Goal: Task Accomplishment & Management: Use online tool/utility

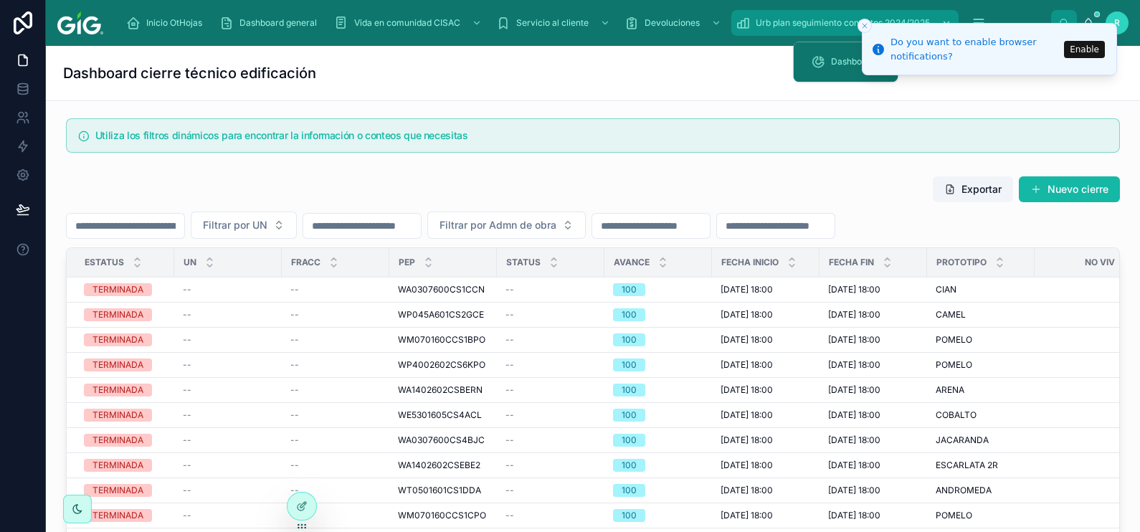
click at [857, 22] on span "Urb plan seguimiento contratos 2024/2025" at bounding box center [843, 22] width 174 height 11
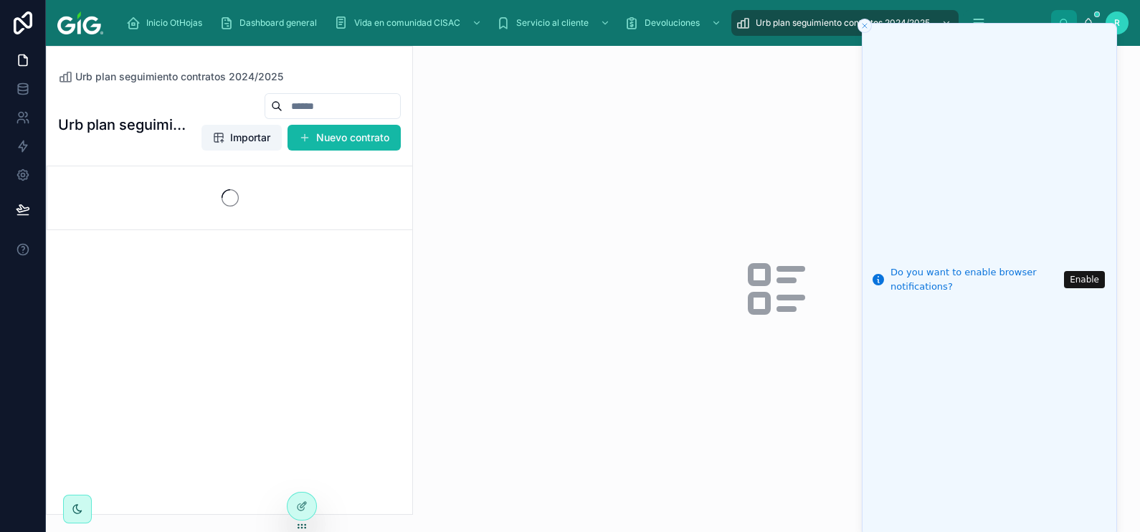
click at [981, 23] on li "Do you want to enable browser notifications? Enable" at bounding box center [989, 280] width 255 height 514
click at [866, 27] on line "Close toast" at bounding box center [865, 26] width 4 height 4
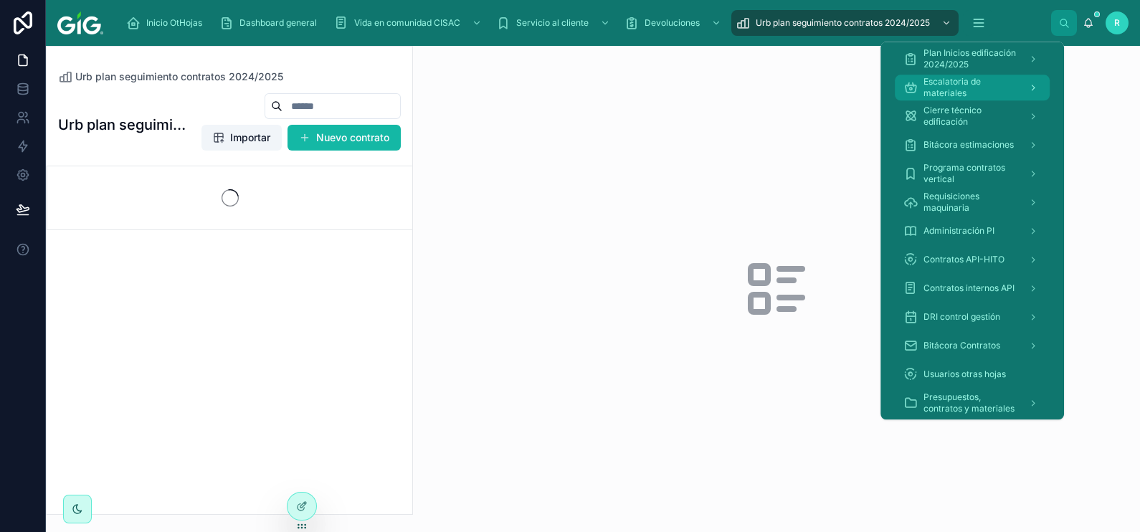
click at [993, 90] on span "Escalatoria de materiales" at bounding box center [970, 87] width 93 height 23
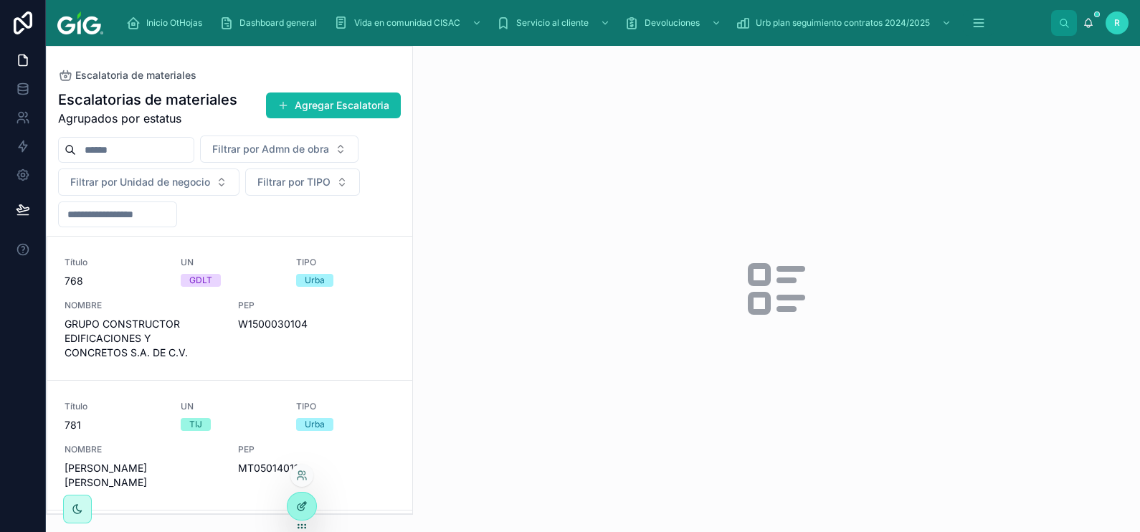
click at [307, 517] on div at bounding box center [302, 506] width 29 height 27
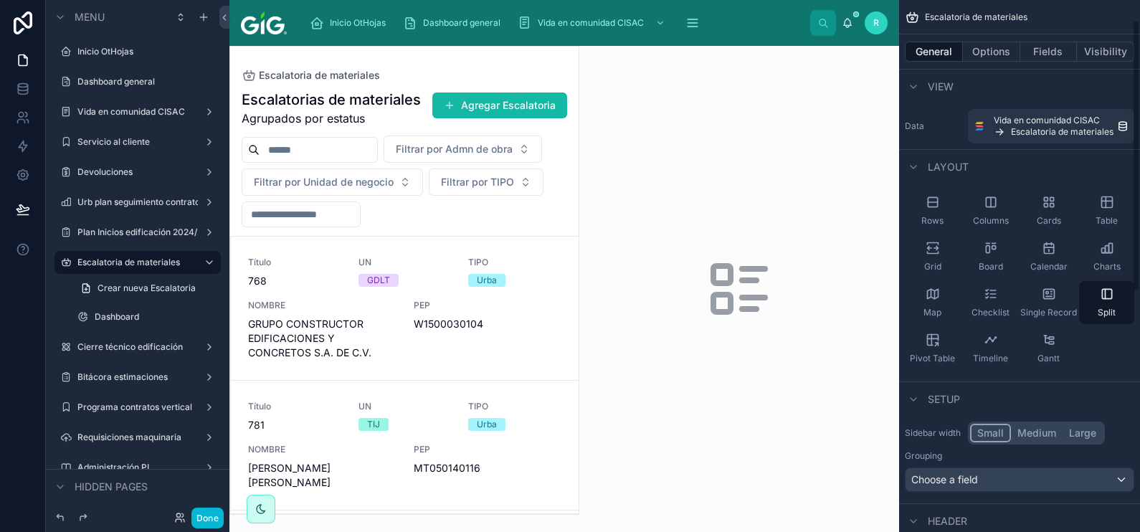
scroll to position [89, 0]
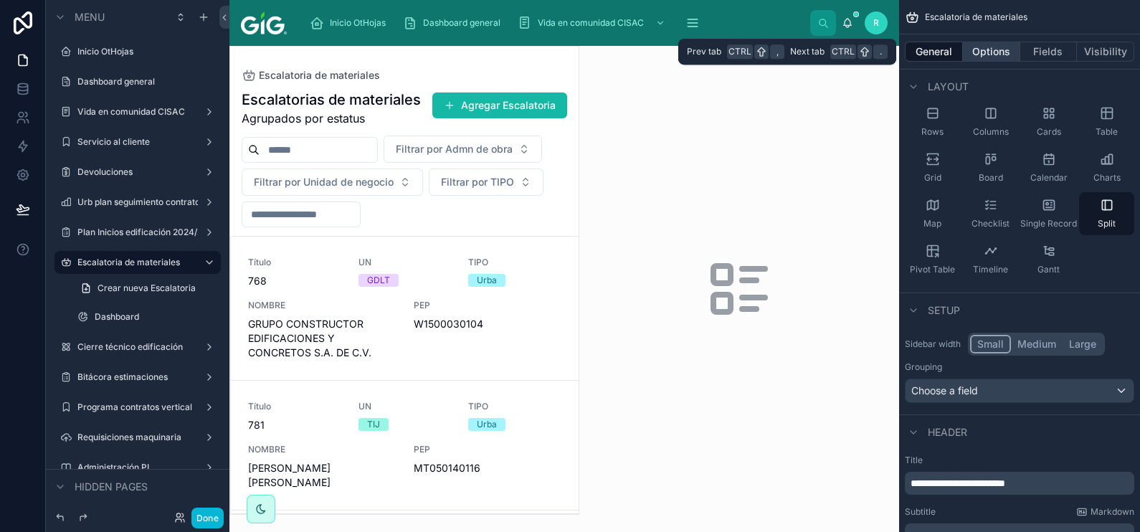
click at [998, 52] on button "Options" at bounding box center [991, 52] width 57 height 20
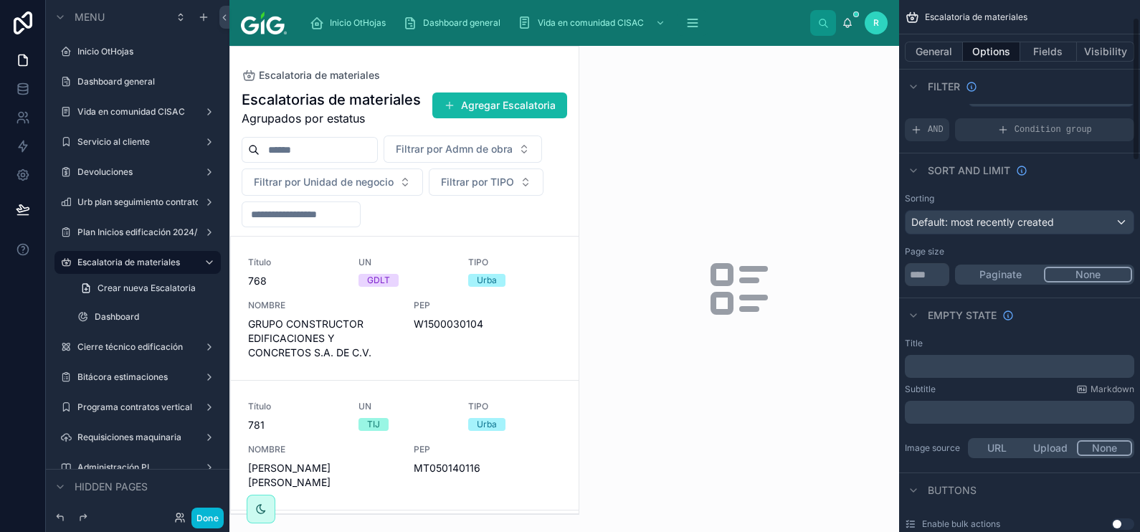
scroll to position [0, 0]
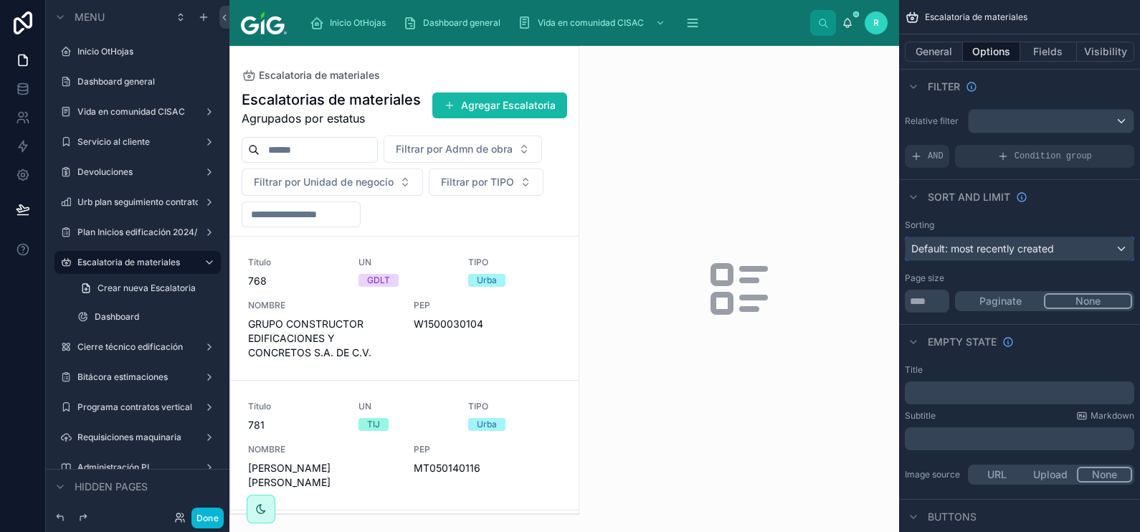
click at [1043, 251] on span "Default: most recently created" at bounding box center [983, 248] width 143 height 12
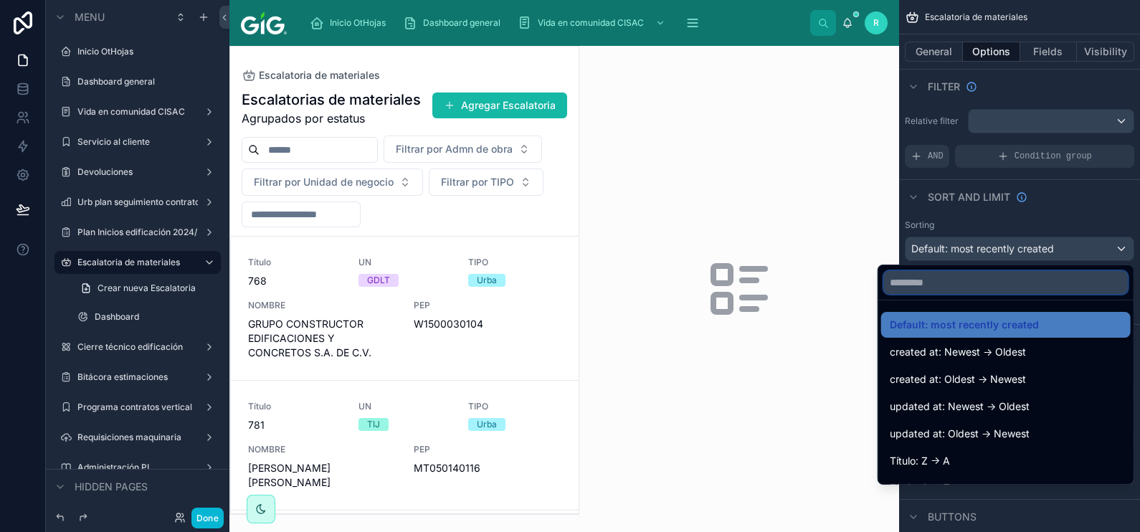
click at [978, 285] on input "text" at bounding box center [1006, 282] width 244 height 23
type input "***"
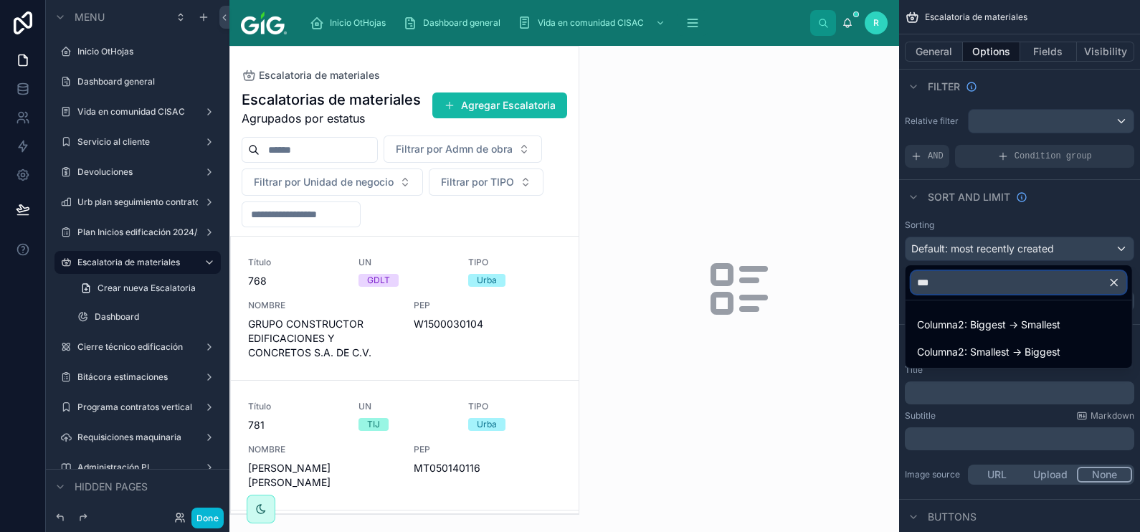
drag, startPoint x: 960, startPoint y: 287, endPoint x: 907, endPoint y: 295, distance: 53.1
click at [907, 295] on div "***" at bounding box center [1019, 282] width 227 height 34
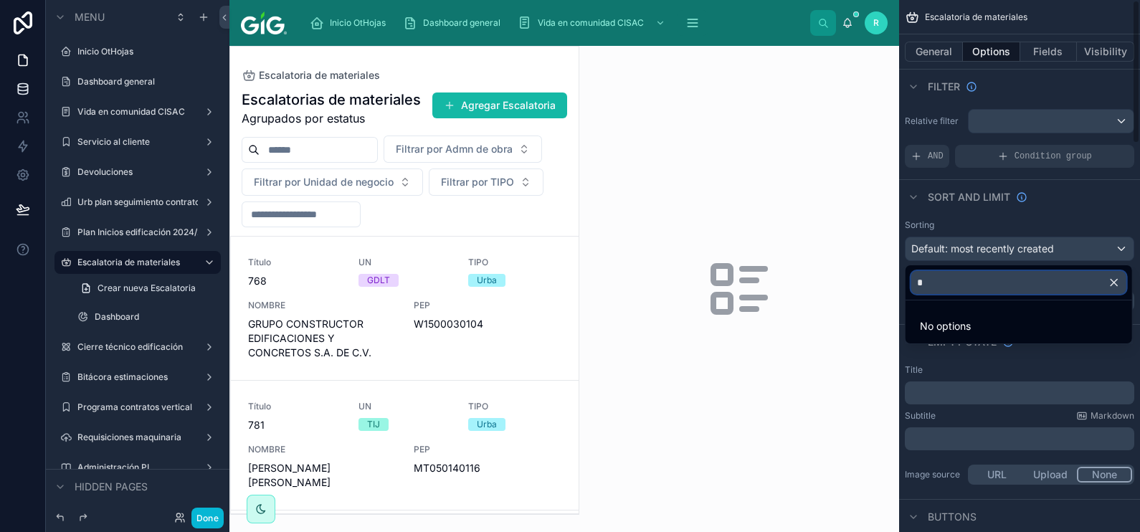
type input "*"
click at [27, 90] on div "scrollable content" at bounding box center [570, 266] width 1140 height 532
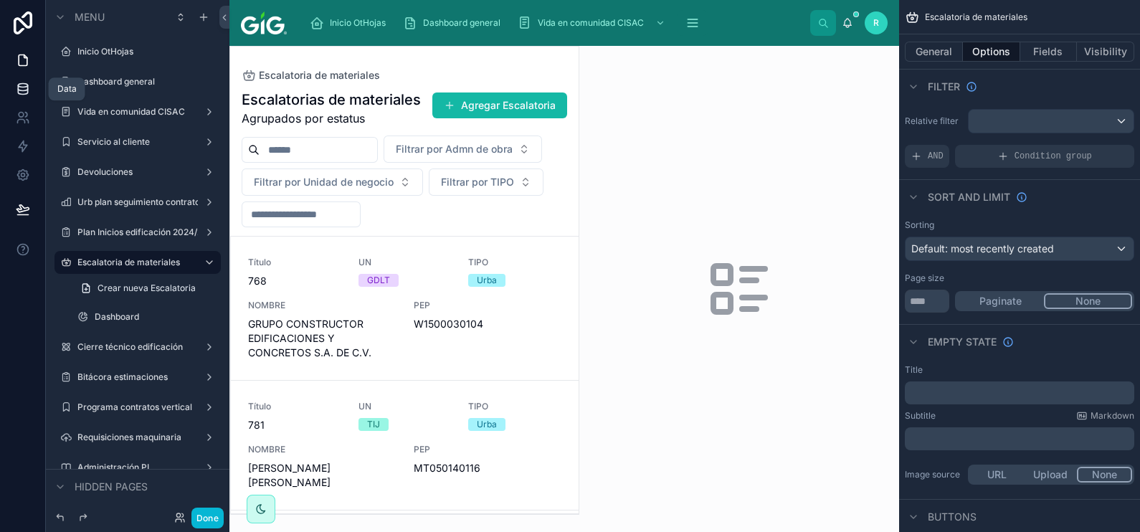
drag, startPoint x: 18, startPoint y: 89, endPoint x: 43, endPoint y: 99, distance: 27.0
click at [18, 89] on icon at bounding box center [23, 89] width 14 height 14
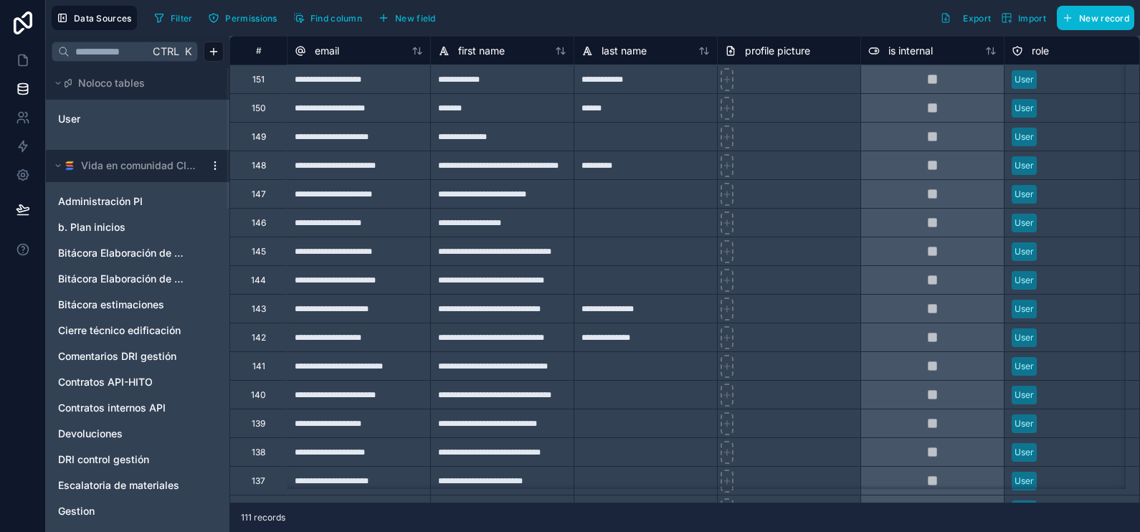
click at [214, 163] on html "Data Sources Filter Permissions Find column New field Export Import New record …" at bounding box center [570, 320] width 1140 height 640
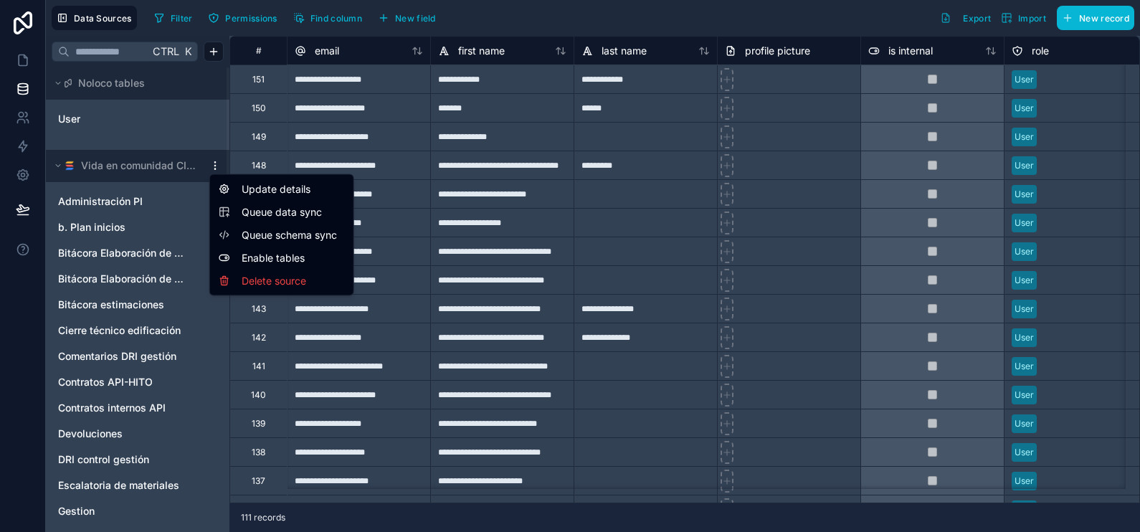
click at [270, 210] on span "Queue data sync" at bounding box center [293, 212] width 103 height 14
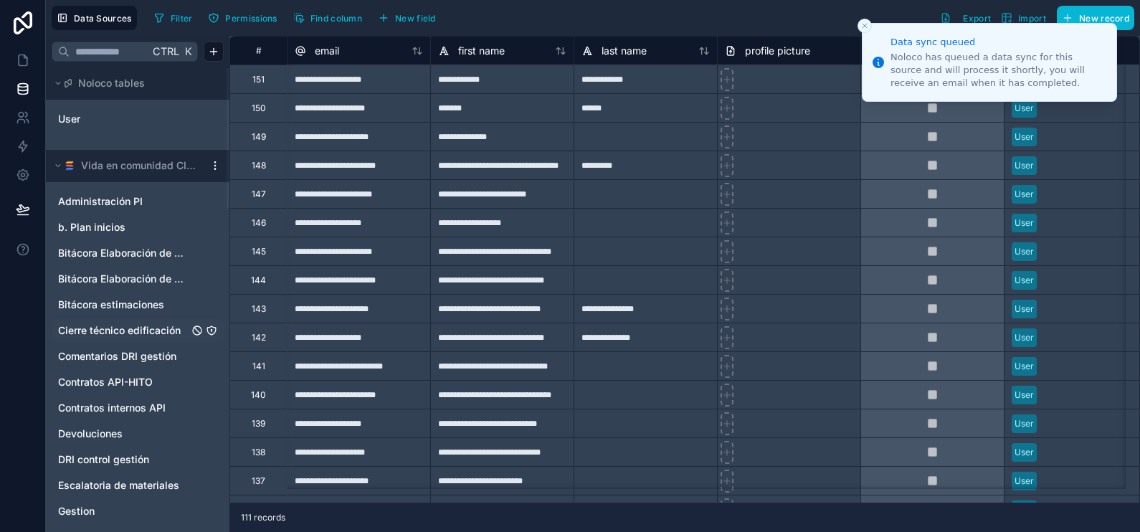
click at [154, 328] on span "Cierre técnico edificación" at bounding box center [119, 330] width 123 height 14
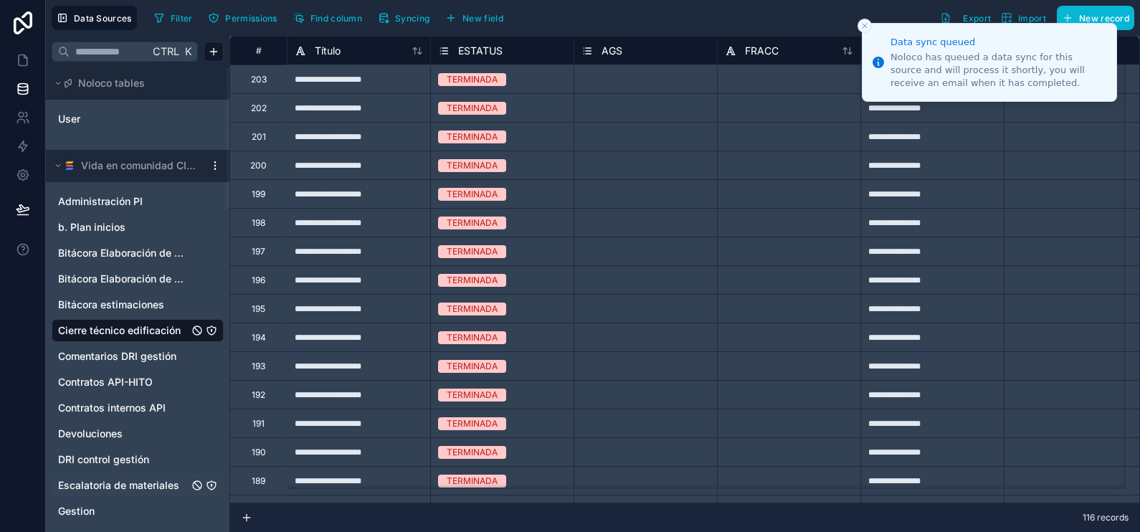
drag, startPoint x: 154, startPoint y: 486, endPoint x: 159, endPoint y: 473, distance: 13.9
click at [154, 486] on span "Escalatoria de materiales" at bounding box center [118, 485] width 121 height 14
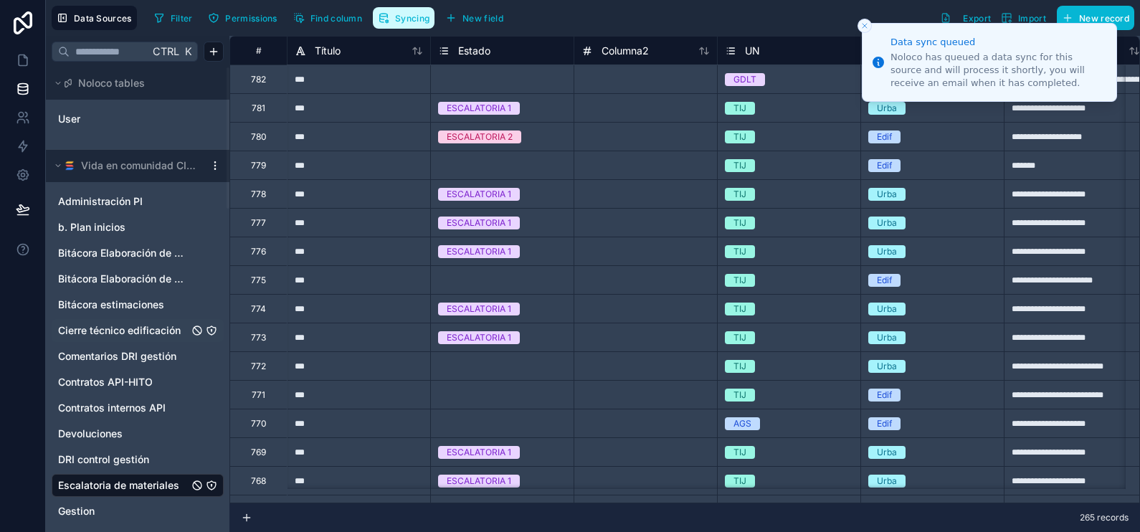
click at [402, 11] on button "Syncing" at bounding box center [404, 18] width 62 height 22
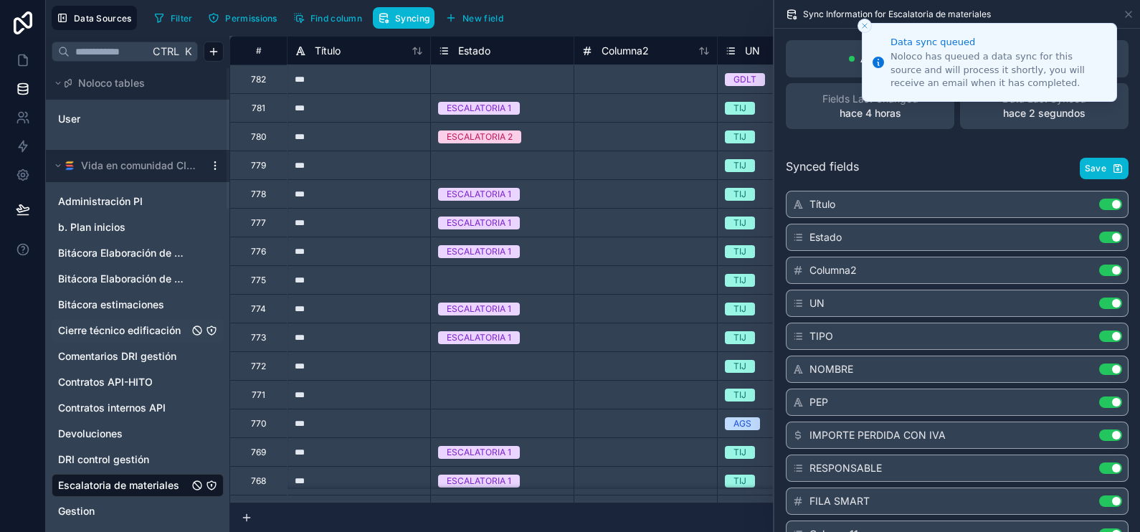
click at [866, 25] on icon "Close toast" at bounding box center [865, 26] width 9 height 9
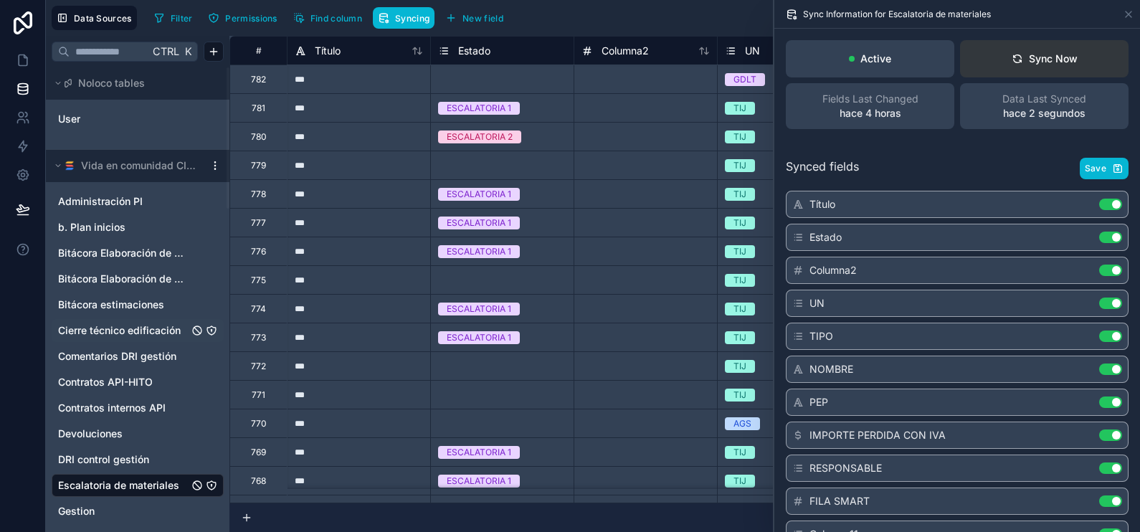
click at [1023, 54] on div "Sync Now" at bounding box center [1045, 59] width 66 height 14
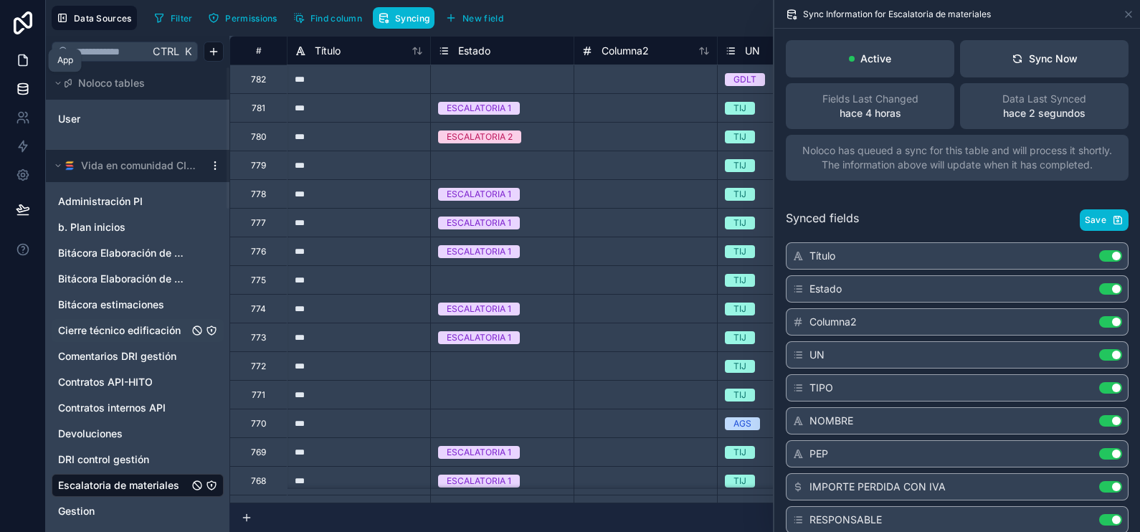
click at [29, 53] on link at bounding box center [22, 60] width 45 height 29
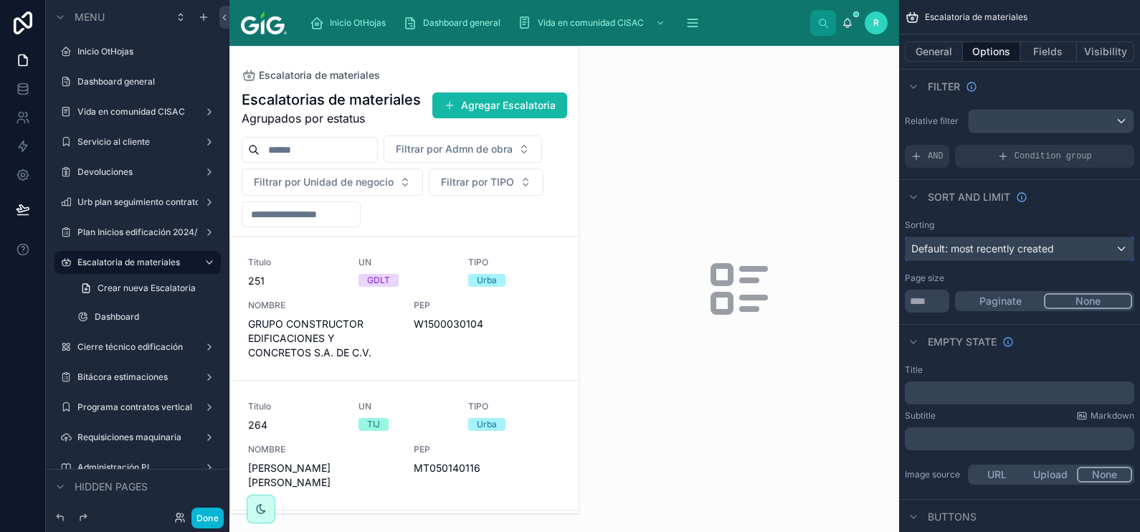
click at [1055, 247] on div "Default: most recently created" at bounding box center [1020, 248] width 228 height 23
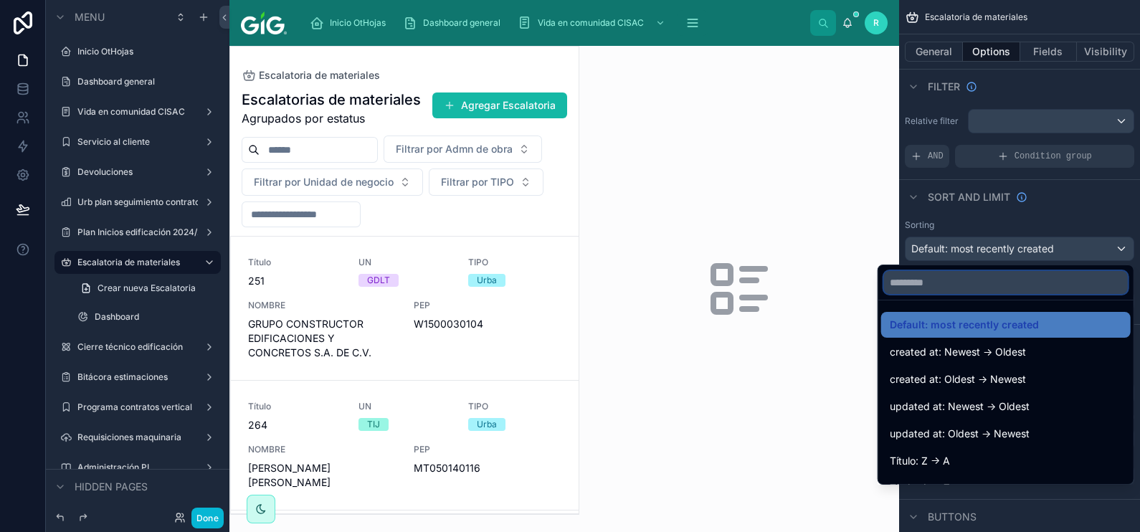
click at [988, 279] on input "text" at bounding box center [1006, 282] width 244 height 23
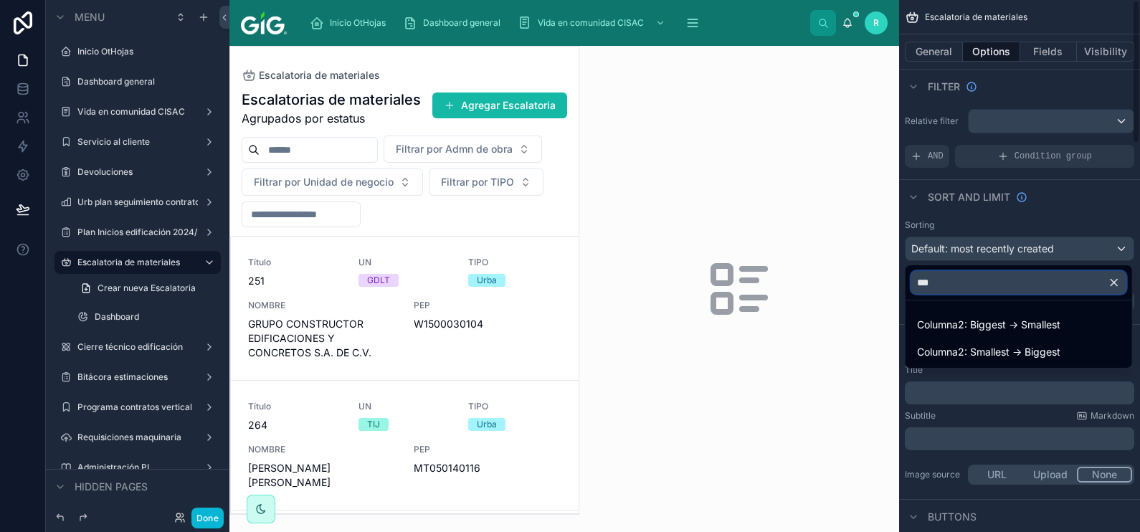
type input "***"
click at [1092, 222] on div "scrollable content" at bounding box center [570, 266] width 1140 height 532
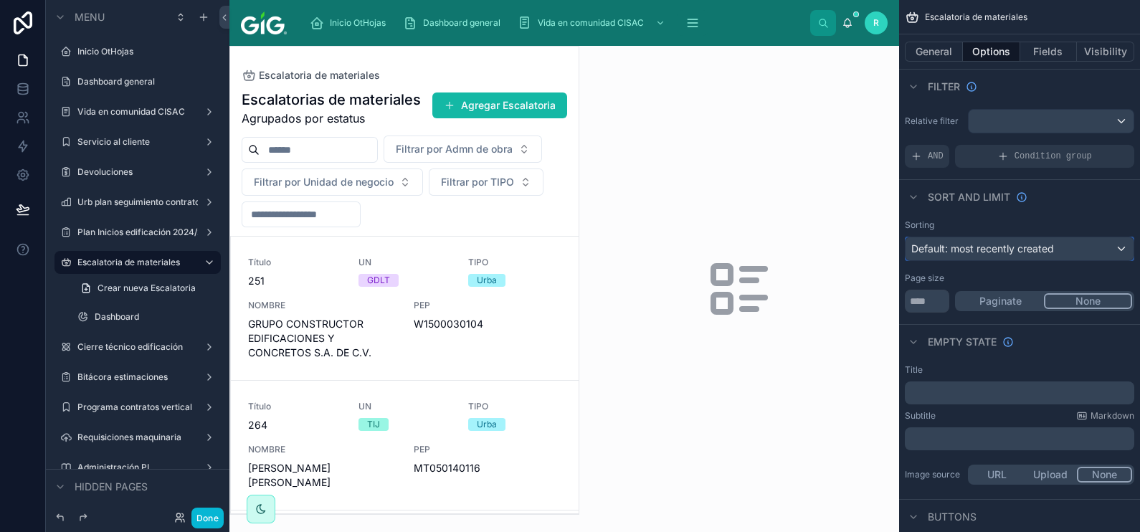
click at [1028, 247] on span "Default: most recently created" at bounding box center [983, 248] width 143 height 12
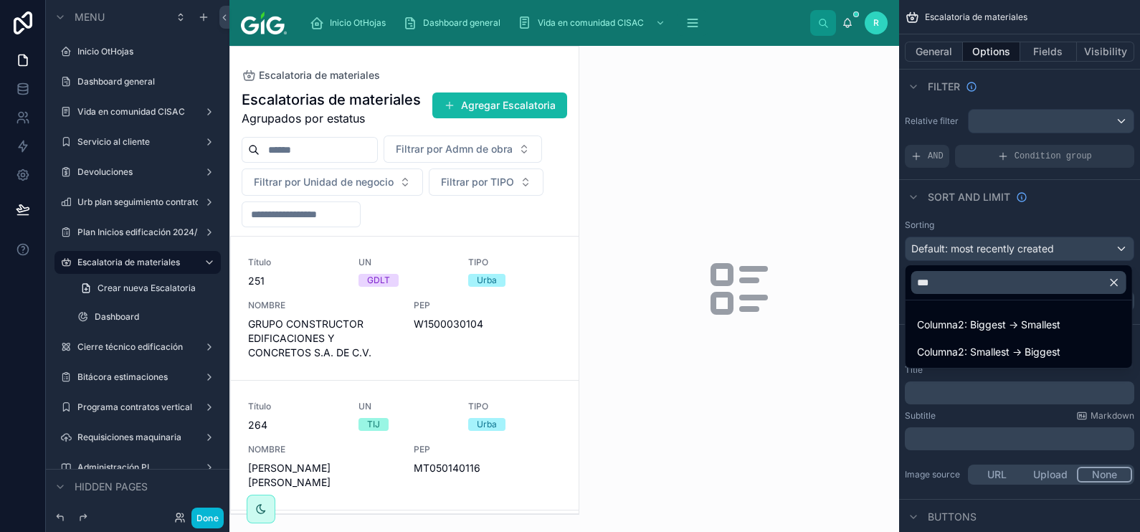
click at [1108, 285] on icon "button" at bounding box center [1114, 282] width 13 height 13
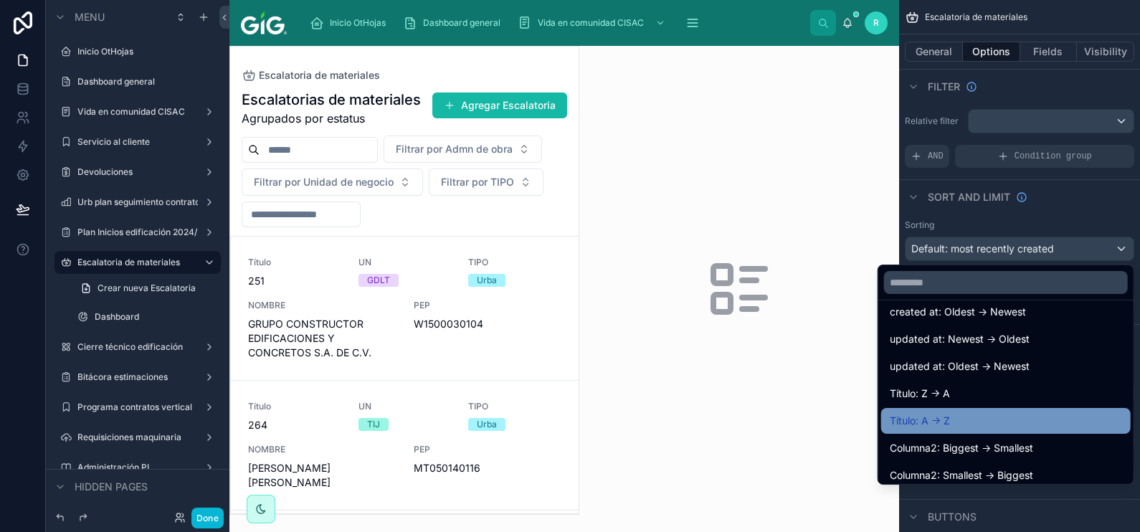
scroll to position [89, 0]
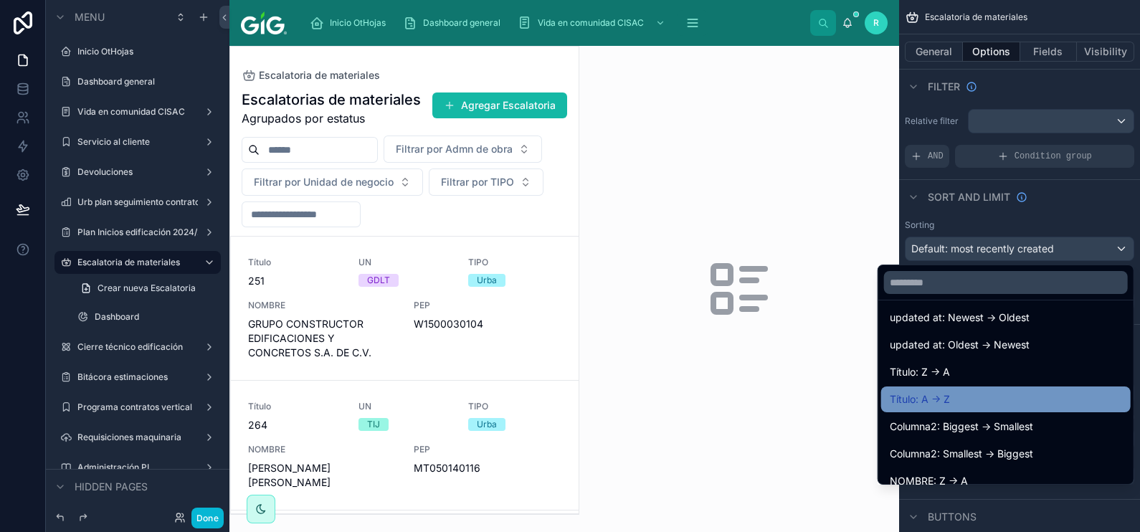
click at [995, 391] on div "Título: A -> Z" at bounding box center [1006, 399] width 232 height 17
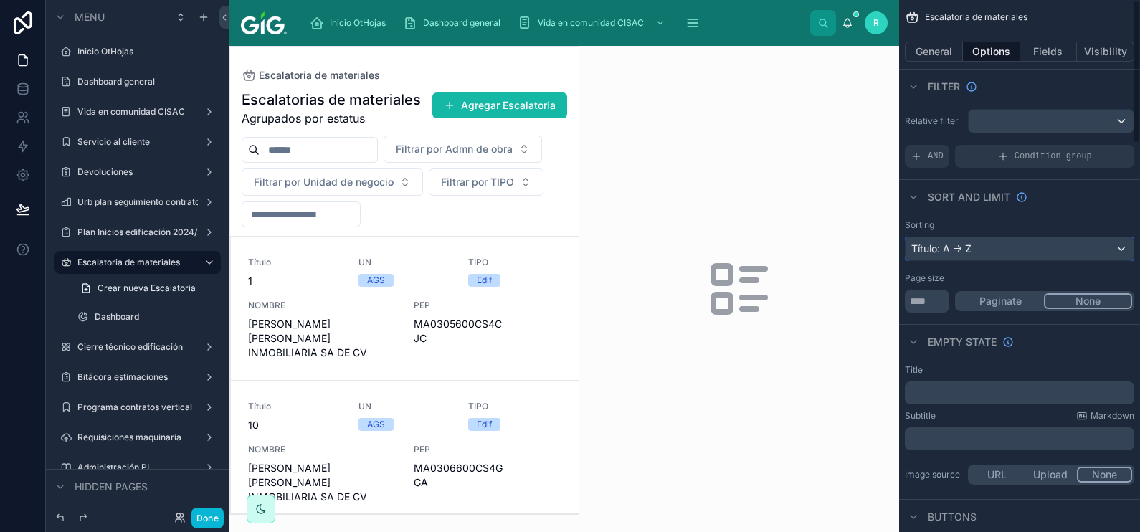
click at [1055, 248] on div "Título: A -> Z" at bounding box center [1020, 248] width 228 height 23
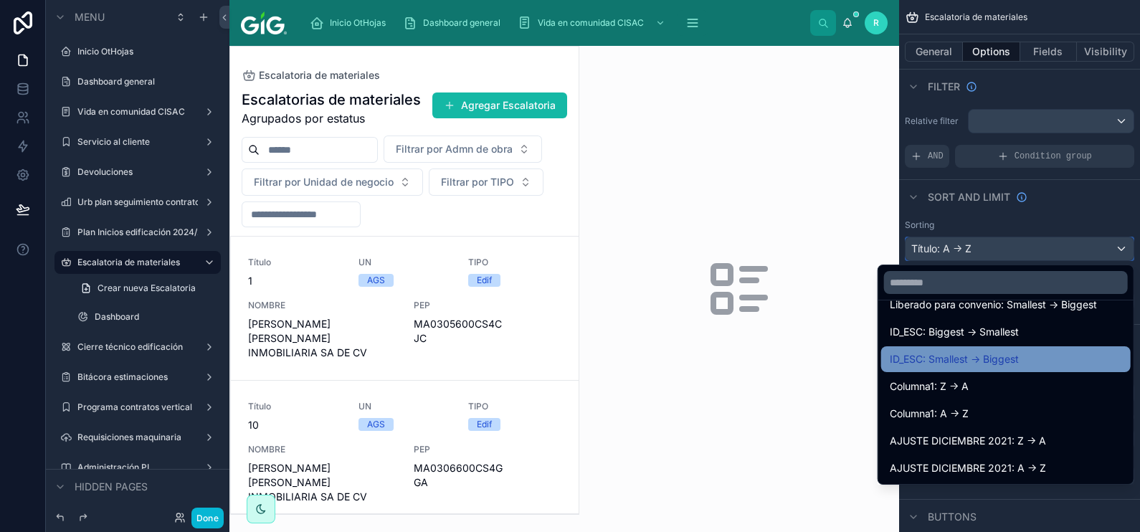
scroll to position [807, 0]
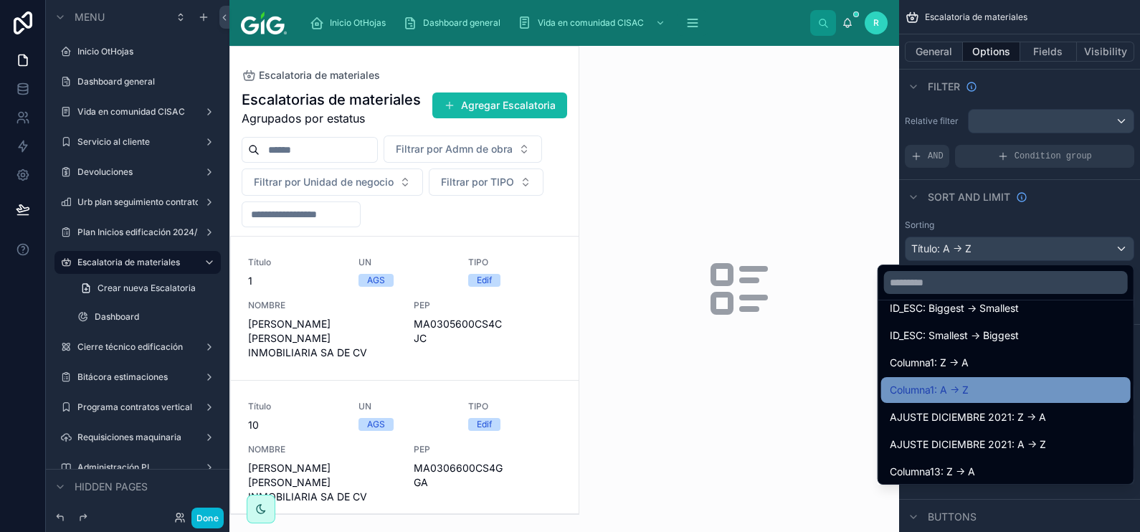
click at [1011, 384] on div "Columna1: A -> Z" at bounding box center [1006, 390] width 232 height 17
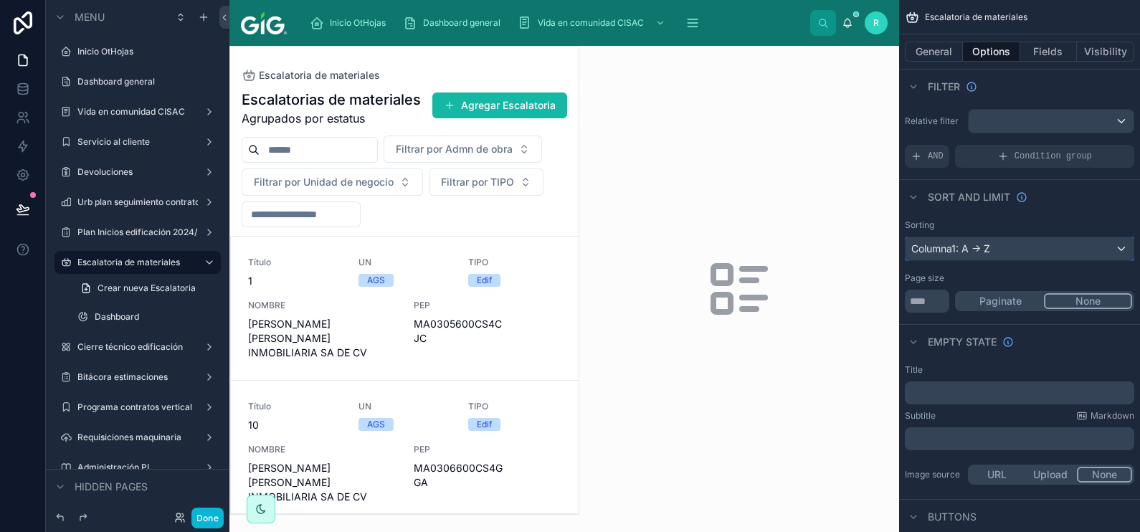
click at [1021, 245] on div "Columna1: A -> Z" at bounding box center [1020, 248] width 228 height 23
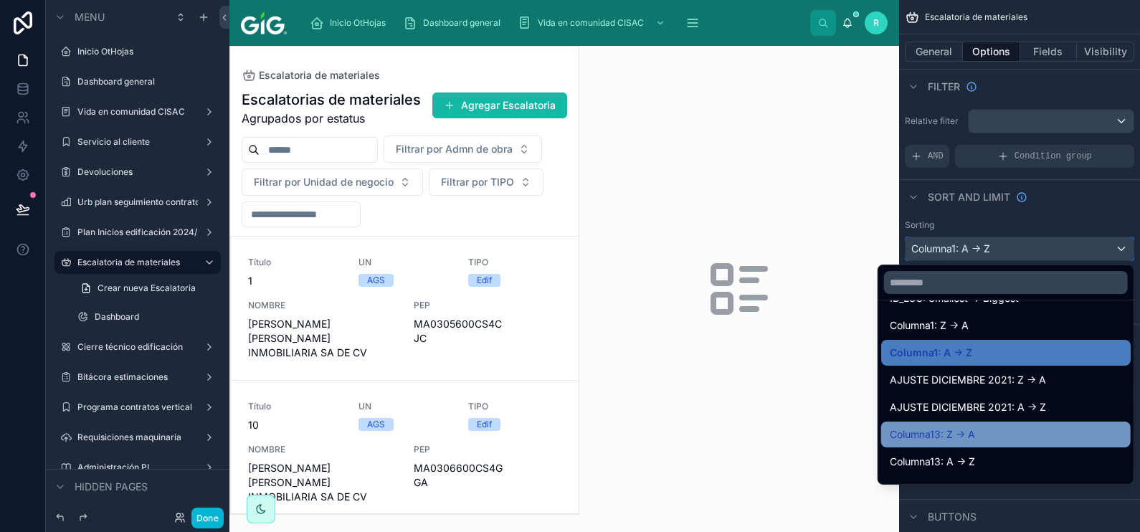
scroll to position [891, 0]
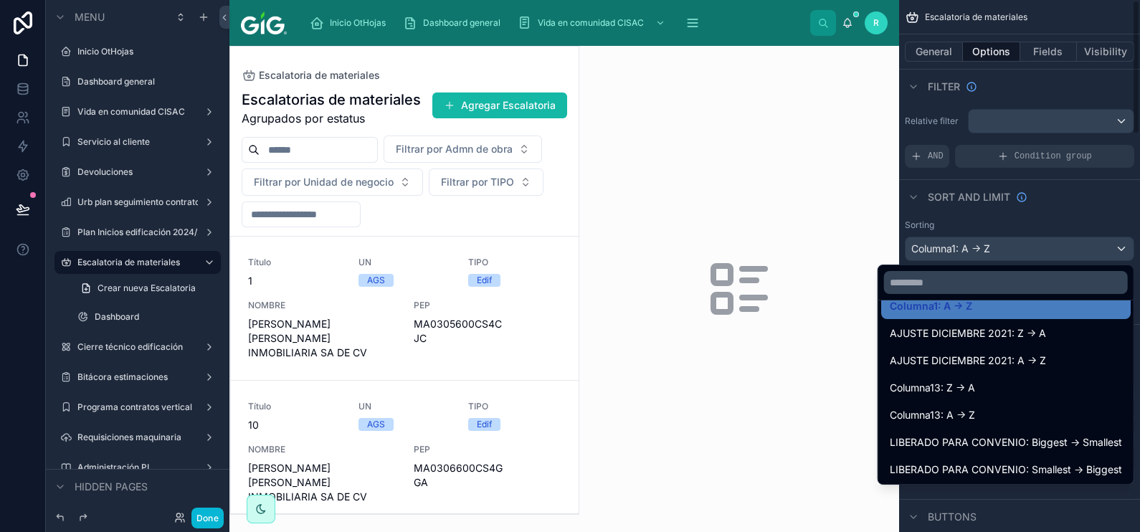
click at [1064, 214] on div "scrollable content" at bounding box center [570, 266] width 1140 height 532
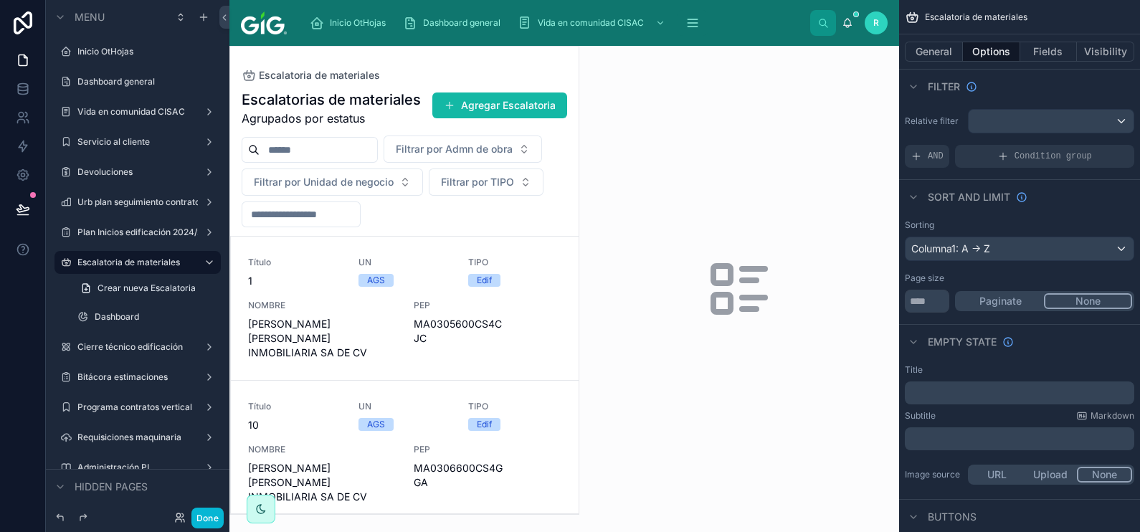
click at [376, 377] on div at bounding box center [404, 281] width 349 height 468
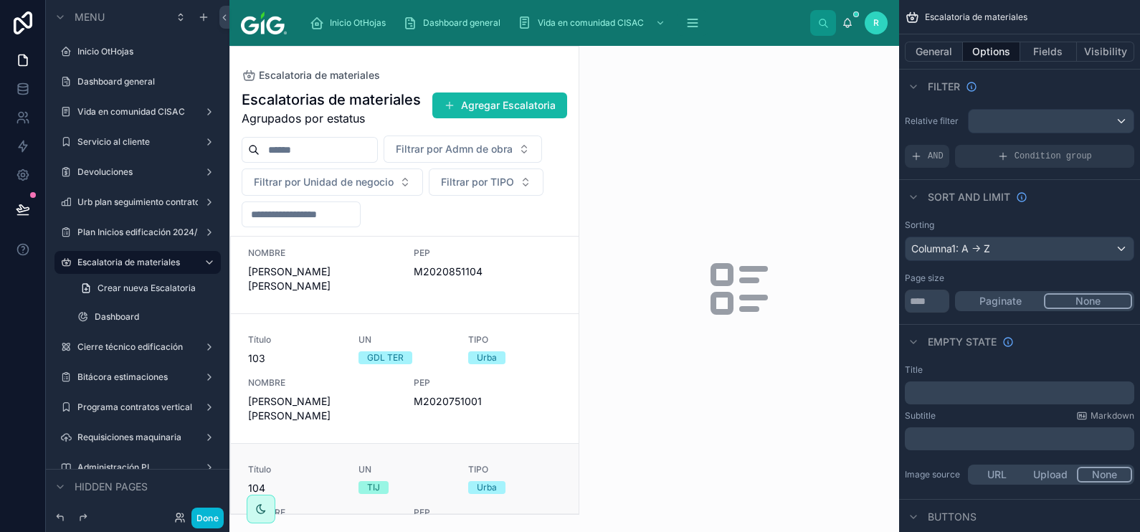
scroll to position [627, 0]
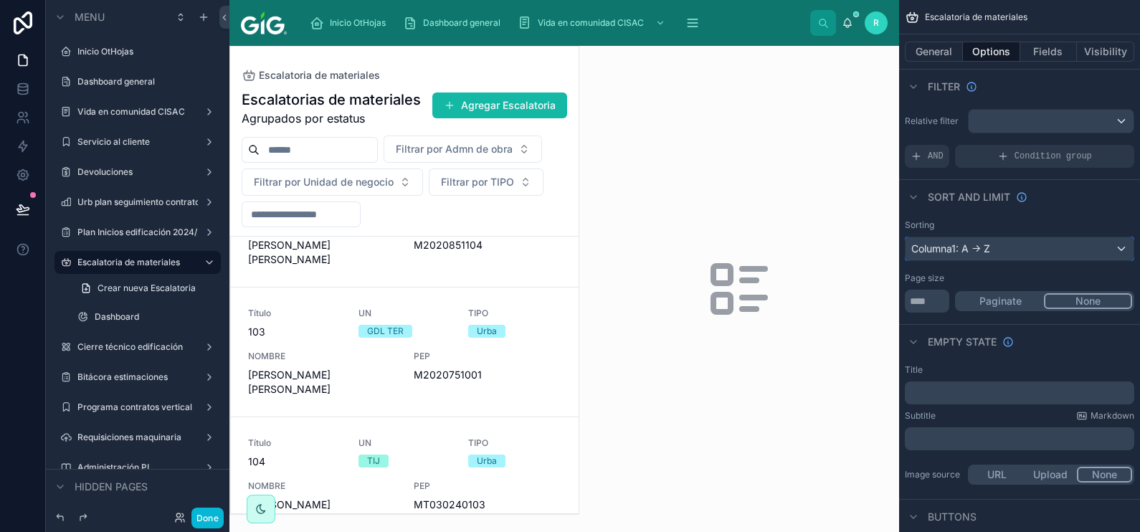
click at [1058, 237] on div "Columna1: A -> Z" at bounding box center [1020, 248] width 228 height 23
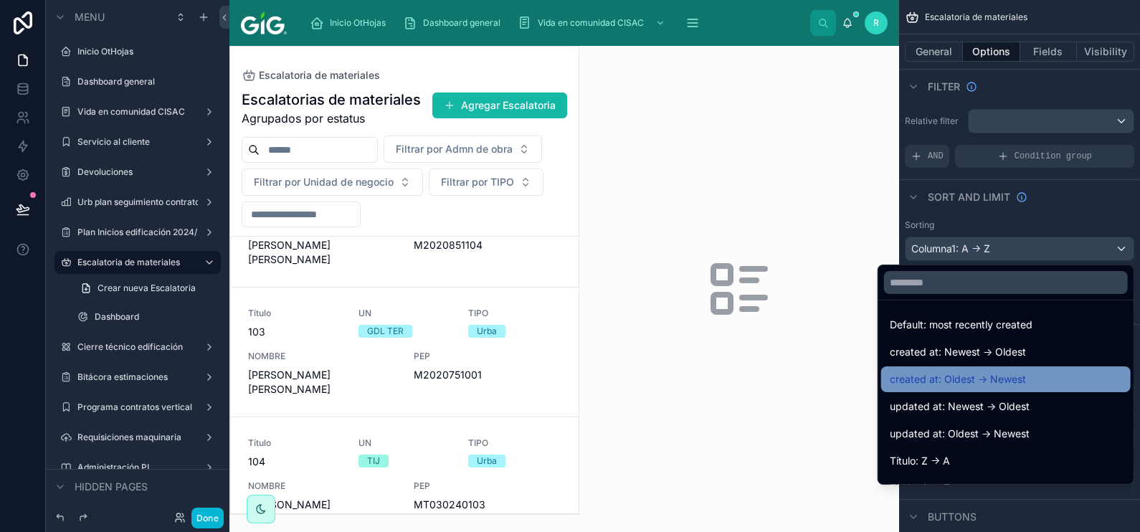
click at [1029, 374] on div "created at: Oldest -> Newest" at bounding box center [1006, 379] width 232 height 17
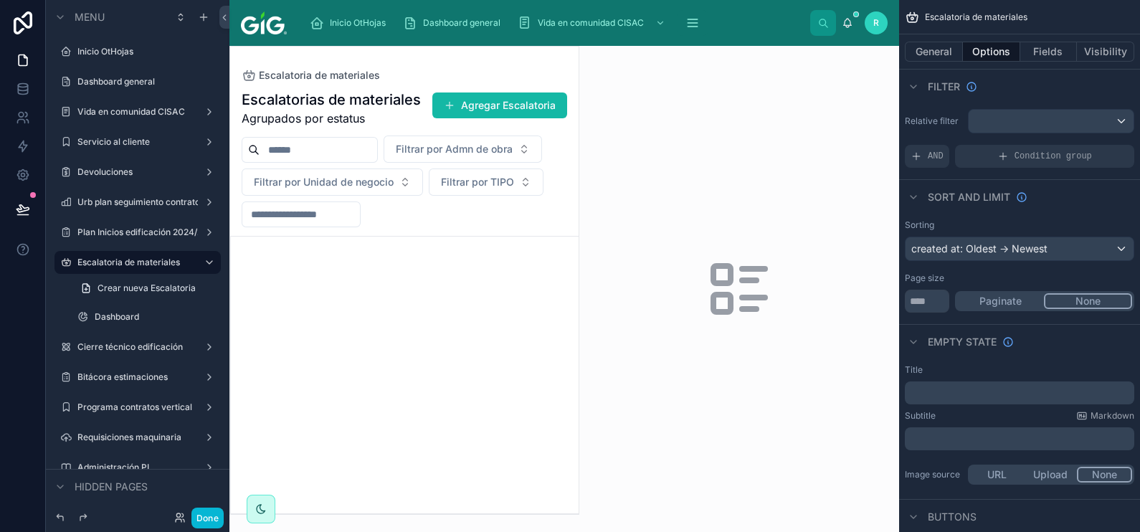
scroll to position [32088, 0]
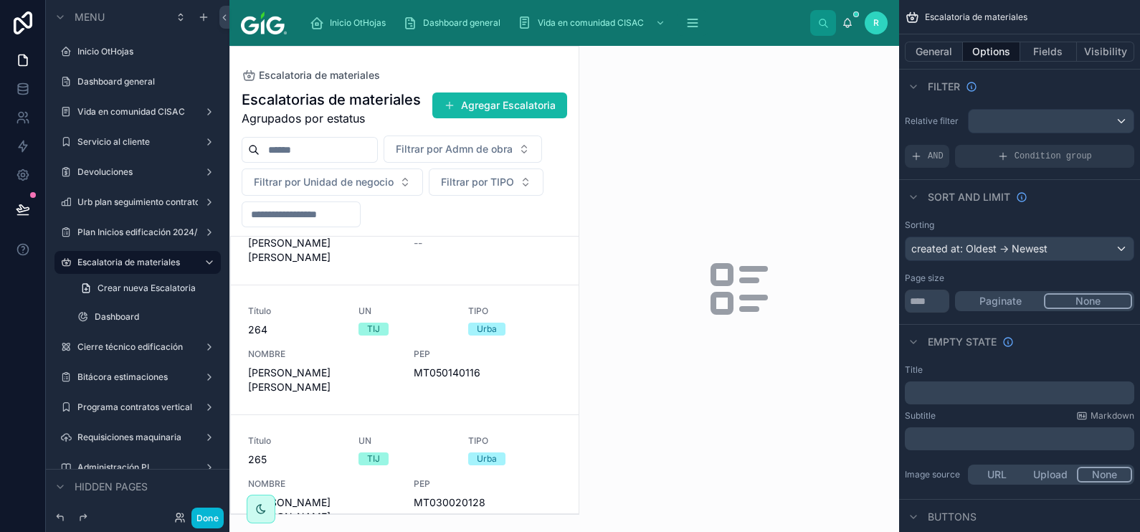
click at [775, 260] on div at bounding box center [739, 289] width 320 height 486
click at [22, 200] on button at bounding box center [23, 209] width 32 height 40
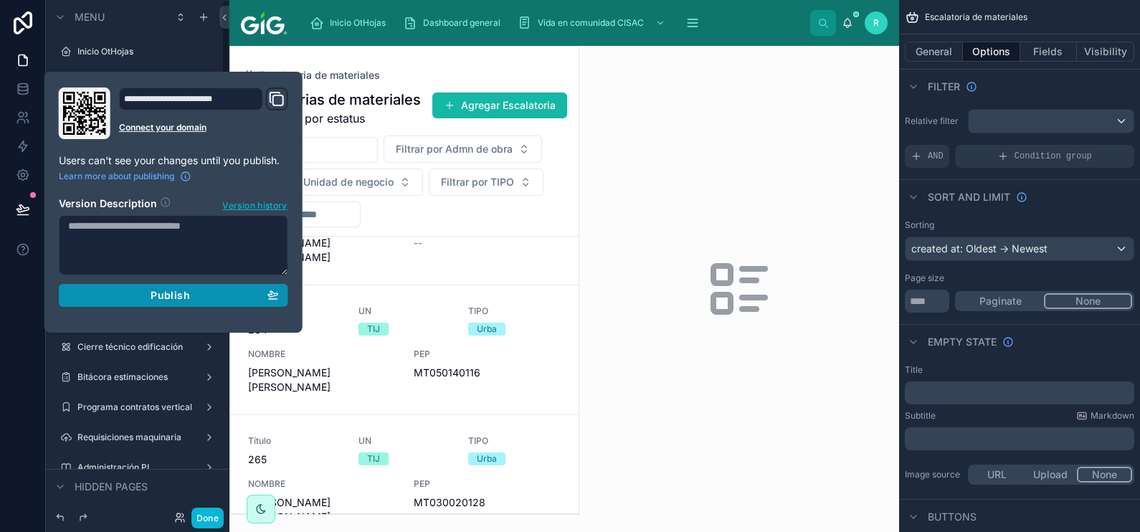
click at [166, 289] on span "Publish" at bounding box center [170, 295] width 39 height 13
